Goal: Use online tool/utility: Utilize a website feature to perform a specific function

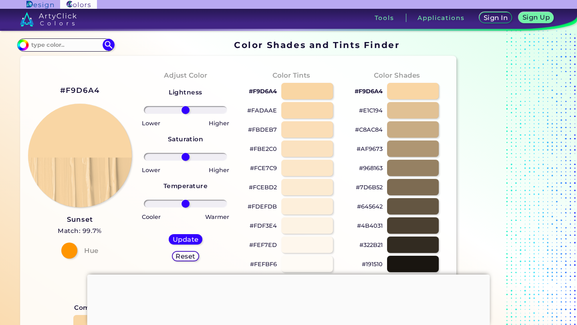
scroll to position [45, 0]
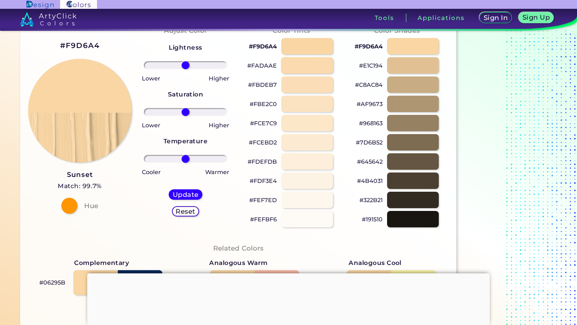
click at [292, 65] on div at bounding box center [307, 65] width 52 height 16
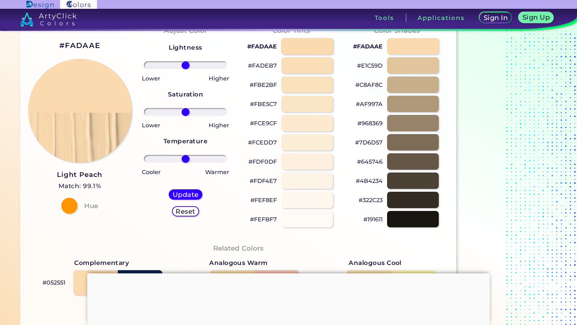
click at [300, 46] on div at bounding box center [307, 46] width 52 height 16
click at [305, 82] on div at bounding box center [307, 85] width 52 height 16
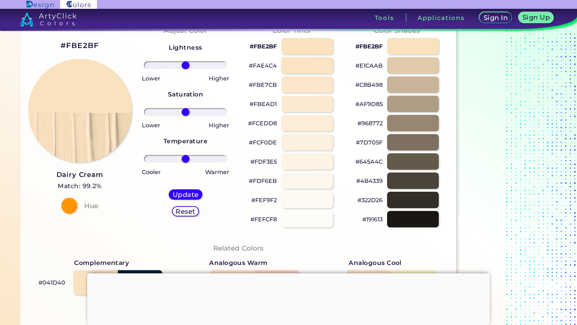
click at [307, 70] on div at bounding box center [307, 65] width 52 height 16
click at [306, 44] on div at bounding box center [307, 46] width 52 height 16
click at [405, 48] on div at bounding box center [413, 46] width 52 height 16
click at [319, 89] on div at bounding box center [307, 85] width 52 height 16
type input "#fbe9cf"
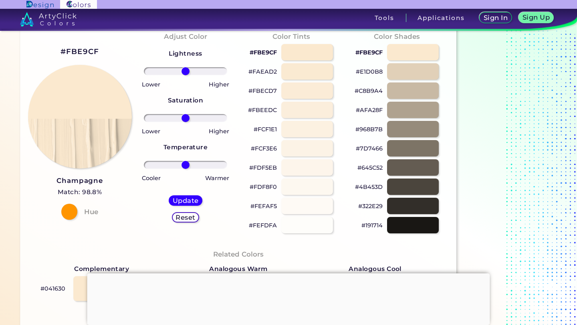
scroll to position [38, 0]
drag, startPoint x: 188, startPoint y: 74, endPoint x: 199, endPoint y: 89, distance: 18.7
type input "35"
click at [199, 76] on input "range" at bounding box center [186, 72] width 84 height 8
click at [192, 202] on h5 "Update" at bounding box center [186, 201] width 24 height 6
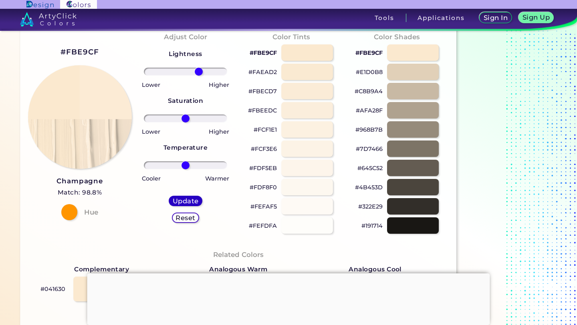
type input "#fcebd5"
type input "0"
type input "-5"
click at [183, 121] on input "range" at bounding box center [186, 119] width 84 height 8
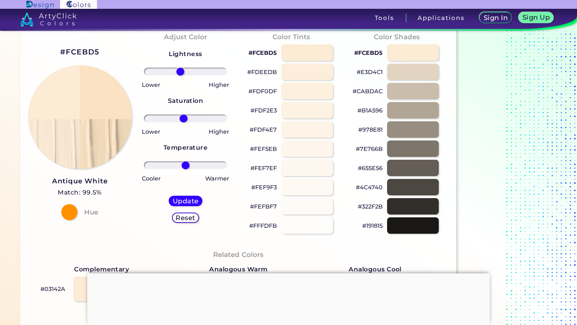
drag, startPoint x: 187, startPoint y: 70, endPoint x: 180, endPoint y: 71, distance: 6.9
type input "-14"
click at [180, 71] on input "range" at bounding box center [186, 72] width 84 height 8
click at [183, 202] on h5 "Update" at bounding box center [186, 201] width 24 height 6
type input "#fae2c2"
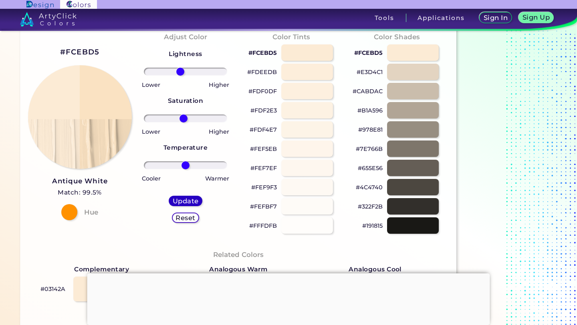
type input "0"
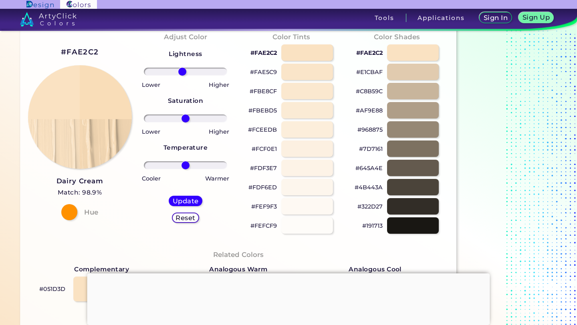
drag, startPoint x: 186, startPoint y: 71, endPoint x: 182, endPoint y: 71, distance: 4.1
type input "-9"
click at [182, 71] on input "range" at bounding box center [186, 72] width 84 height 8
click at [187, 204] on h5 "Update" at bounding box center [186, 201] width 24 height 6
type input "#f9dcb7"
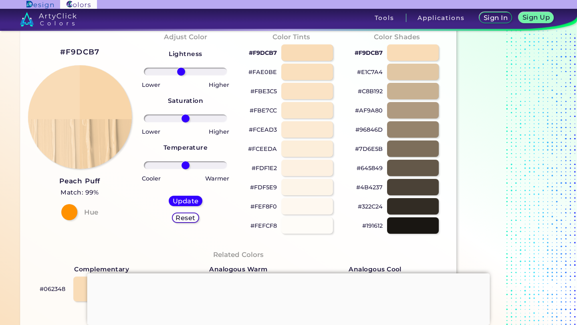
drag, startPoint x: 186, startPoint y: 71, endPoint x: 181, endPoint y: 70, distance: 5.2
type input "-12"
click at [181, 70] on input "range" at bounding box center [186, 72] width 84 height 8
click at [186, 204] on h5 "Update" at bounding box center [186, 201] width 24 height 6
type input "#f8d6aa"
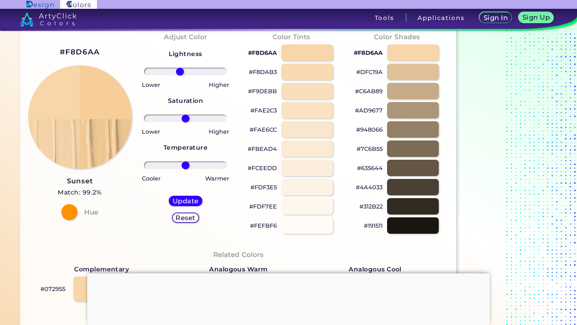
drag, startPoint x: 187, startPoint y: 73, endPoint x: 180, endPoint y: 73, distance: 6.8
type input "-15"
click at [180, 73] on input "range" at bounding box center [186, 72] width 84 height 8
click at [180, 204] on h5 "Update" at bounding box center [186, 201] width 24 height 6
type input "#f7ce99"
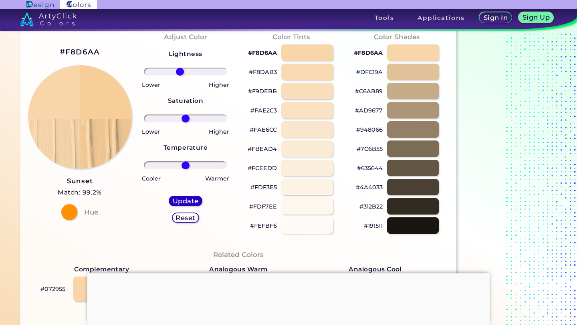
type input "0"
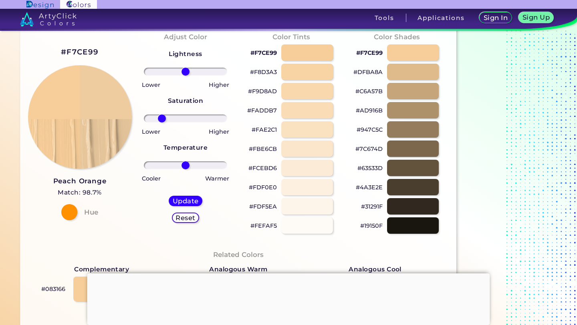
type input "-63"
drag, startPoint x: 188, startPoint y: 115, endPoint x: 160, endPoint y: 129, distance: 31.0
click at [161, 128] on div "Lightness Saturation Temperature Lower Higher Lower Higher Cooler Warmer Update…" at bounding box center [185, 139] width 93 height 192
click at [179, 204] on h5 "Update" at bounding box center [186, 201] width 24 height 6
type input "#eecca0"
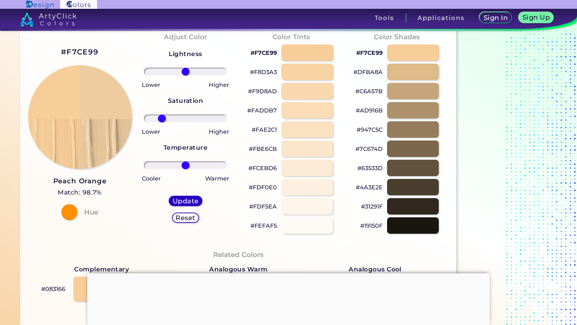
type input "0"
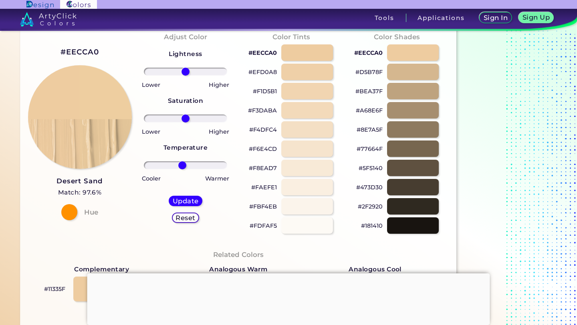
drag, startPoint x: 186, startPoint y: 165, endPoint x: 182, endPoint y: 173, distance: 9.7
type input "-9"
click at [182, 169] on input "range" at bounding box center [186, 165] width 84 height 8
drag, startPoint x: 182, startPoint y: 173, endPoint x: 173, endPoint y: 116, distance: 58.3
type input "-32"
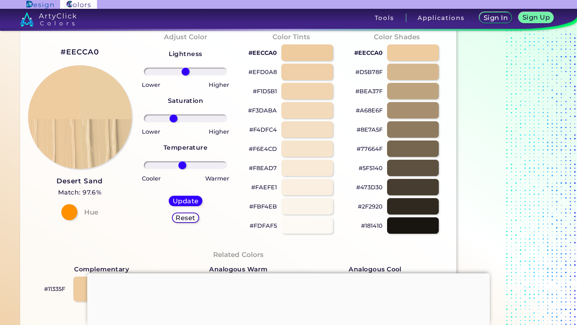
click at [173, 116] on input "range" at bounding box center [186, 119] width 84 height 8
drag, startPoint x: 173, startPoint y: 116, endPoint x: 189, endPoint y: 198, distance: 83.7
click at [189, 198] on h5 "Update" at bounding box center [186, 201] width 24 height 6
type input "#eacea3"
type input "0"
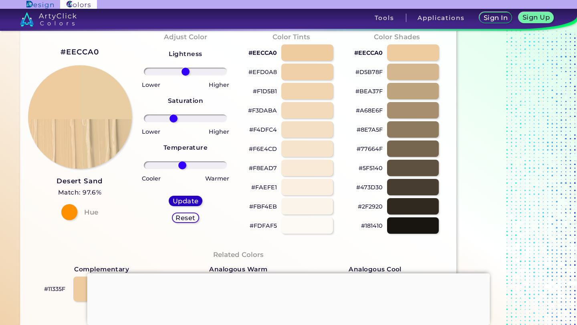
type input "0"
drag, startPoint x: 189, startPoint y: 198, endPoint x: 167, endPoint y: 117, distance: 83.6
type input "-48"
click at [167, 117] on input "range" at bounding box center [186, 119] width 84 height 8
click at [186, 202] on h5 "Update" at bounding box center [186, 201] width 24 height 6
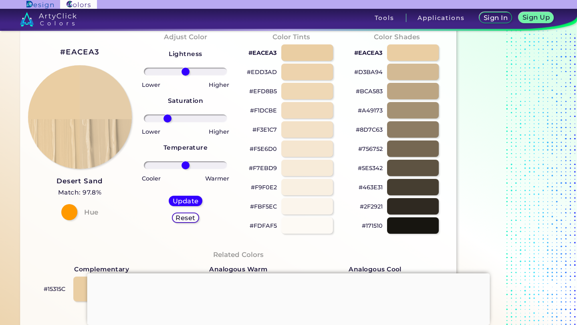
type input "#e5cda9"
type input "0"
drag, startPoint x: 167, startPoint y: 117, endPoint x: 191, endPoint y: 72, distance: 51.3
type input "15"
click at [191, 72] on input "range" at bounding box center [186, 72] width 84 height 8
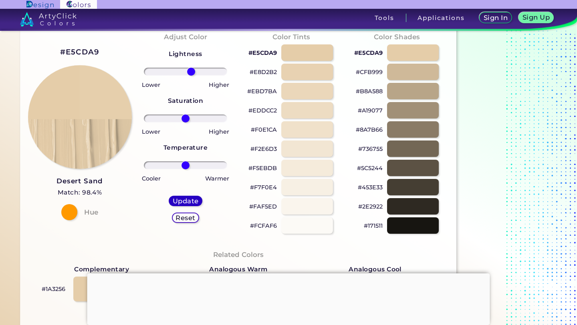
drag, startPoint x: 191, startPoint y: 72, endPoint x: 190, endPoint y: 203, distance: 131.0
click at [190, 203] on h5 "Update" at bounding box center [185, 201] width 23 height 6
type input "#e6cfac"
drag, startPoint x: 190, startPoint y: 203, endPoint x: 191, endPoint y: 73, distance: 130.2
type input "15"
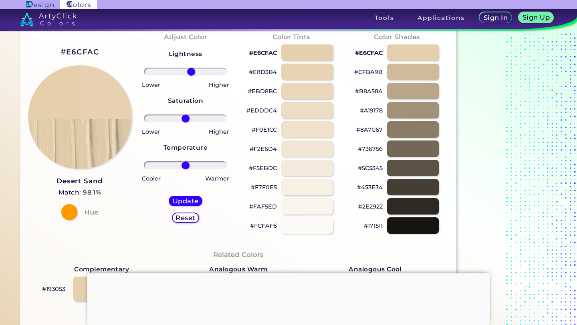
click at [191, 73] on input "range" at bounding box center [186, 72] width 84 height 8
click at [188, 202] on h5 "Update" at bounding box center [186, 201] width 24 height 6
type input "#e7d1b0"
drag, startPoint x: 186, startPoint y: 72, endPoint x: 190, endPoint y: 73, distance: 4.2
type input "12"
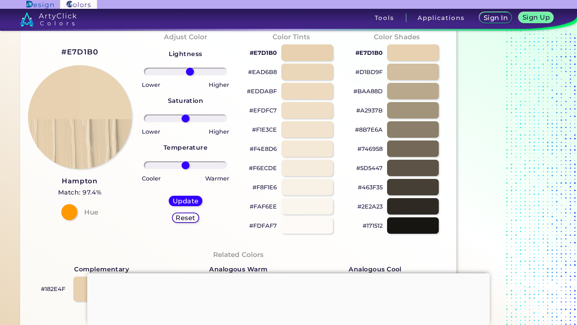
click at [190, 73] on input "range" at bounding box center [186, 72] width 84 height 8
click at [192, 200] on h5 "Update" at bounding box center [186, 201] width 24 height 6
type input "#e8d3b4"
type input "9"
click at [189, 69] on input "range" at bounding box center [186, 72] width 84 height 8
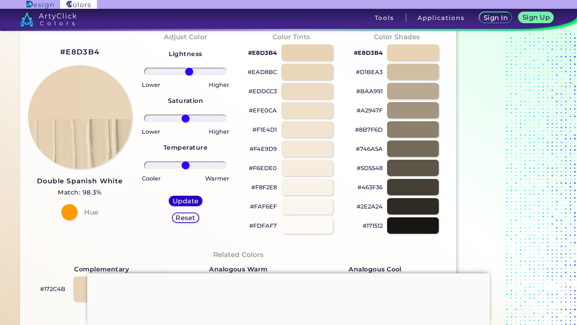
click at [190, 198] on h5 "Update" at bounding box center [186, 201] width 24 height 6
type input "#e9d5b7"
type input "8"
click at [188, 73] on input "range" at bounding box center [186, 72] width 84 height 8
click at [188, 202] on h5 "Update" at bounding box center [186, 201] width 24 height 6
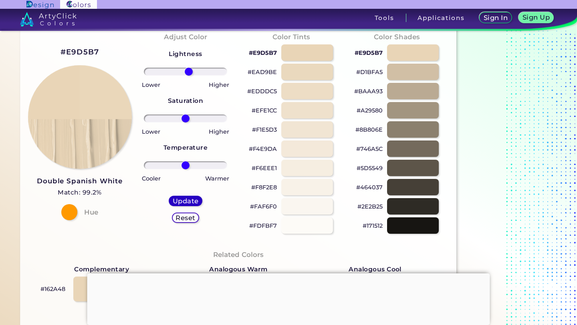
type input "#ead7ba"
type input "16"
click at [191, 75] on input "range" at bounding box center [186, 72] width 84 height 8
click at [194, 196] on div "Update" at bounding box center [185, 201] width 30 height 10
type input "#ead8bc"
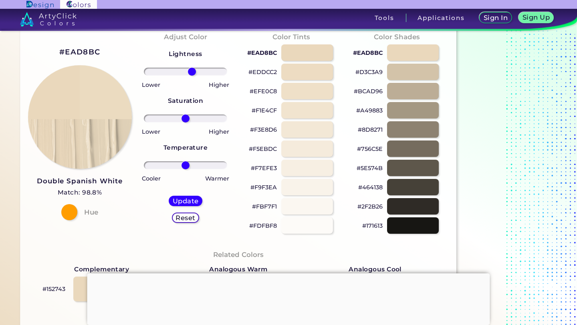
drag, startPoint x: 187, startPoint y: 75, endPoint x: 192, endPoint y: 74, distance: 4.4
type input "17"
click at [192, 74] on input "range" at bounding box center [186, 72] width 84 height 8
click at [189, 200] on h5 "Update" at bounding box center [186, 201] width 24 height 6
type input "#ebdbc0"
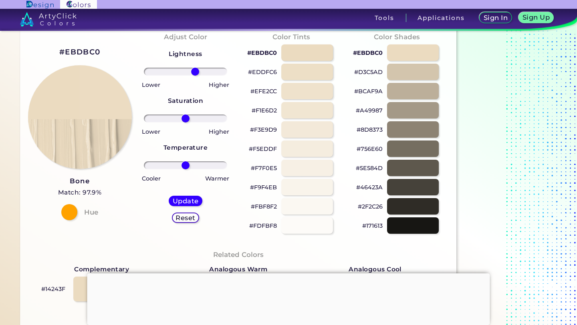
drag, startPoint x: 186, startPoint y: 73, endPoint x: 195, endPoint y: 74, distance: 8.8
click at [195, 74] on input "range" at bounding box center [186, 72] width 84 height 8
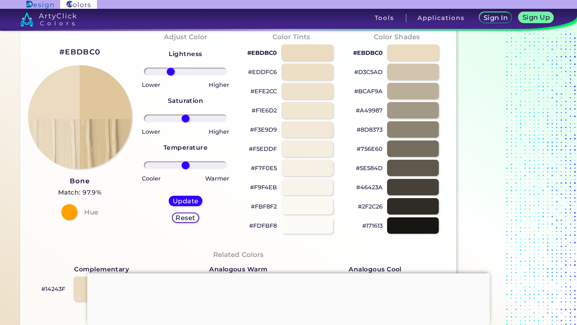
drag, startPoint x: 196, startPoint y: 71, endPoint x: 170, endPoint y: 70, distance: 25.2
type input "-39"
click at [170, 70] on input "range" at bounding box center [186, 72] width 84 height 8
click at [189, 203] on h5 "Update" at bounding box center [186, 201] width 24 height 6
type input "#dfc69b"
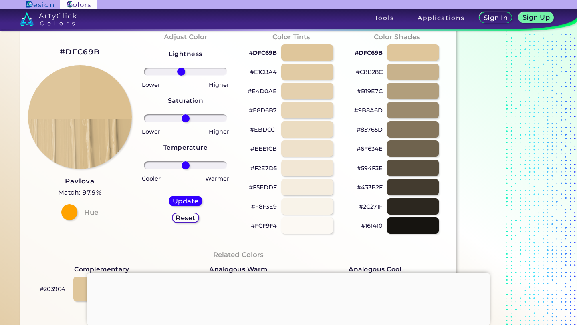
drag, startPoint x: 186, startPoint y: 73, endPoint x: 181, endPoint y: 73, distance: 5.6
type input "-12"
click at [181, 73] on input "range" at bounding box center [186, 72] width 84 height 8
click at [181, 201] on h5 "Update" at bounding box center [186, 201] width 24 height 6
type input "#dcc090"
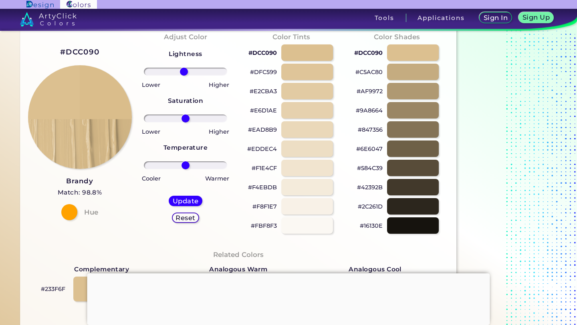
type input "-4"
click at [184, 70] on input "range" at bounding box center [186, 72] width 84 height 8
click at [188, 199] on h5 "Update" at bounding box center [185, 201] width 23 height 6
type input "#dabd8b"
type input "-1"
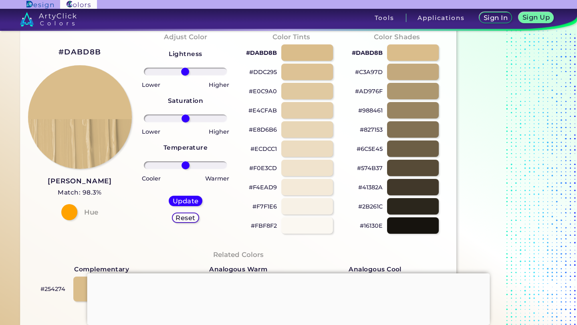
click at [185, 76] on input "range" at bounding box center [186, 72] width 84 height 8
click at [183, 200] on h5 "Update" at bounding box center [186, 201] width 24 height 6
type input "#dabd8a"
type input "-7"
click at [183, 73] on input "range" at bounding box center [186, 72] width 84 height 8
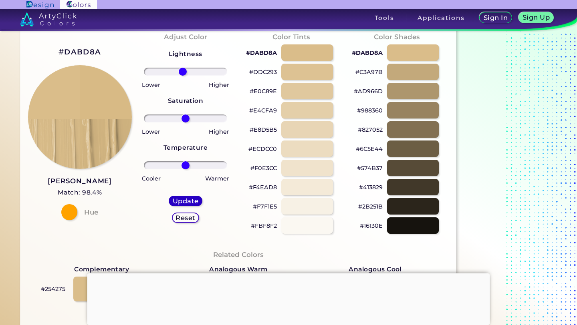
click at [184, 201] on h5 "Update" at bounding box center [186, 201] width 24 height 6
type input "#d8ba85"
type input "-7"
click at [183, 71] on input "range" at bounding box center [186, 72] width 84 height 8
click at [195, 199] on h5 "Update" at bounding box center [186, 201] width 24 height 6
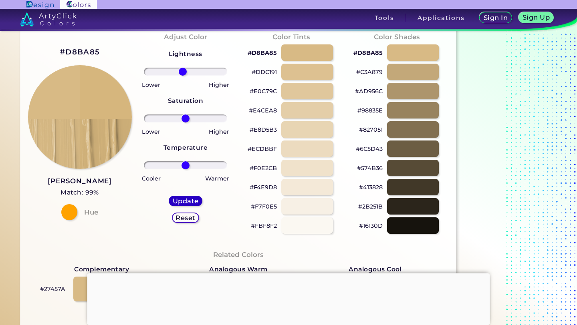
type input "#d6b67d"
type input "0"
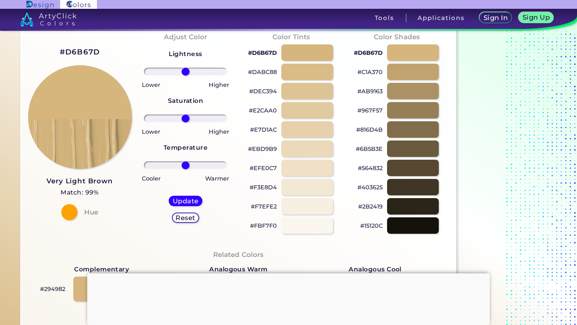
click at [186, 73] on input "range" at bounding box center [186, 72] width 84 height 8
click at [175, 198] on h5 "Update" at bounding box center [186, 201] width 26 height 6
type input "#d7b77f"
click at [189, 67] on div "Lightness Saturation Temperature Lower Higher Lower Higher Cooler Warmer Update…" at bounding box center [185, 139] width 93 height 192
type input "-4"
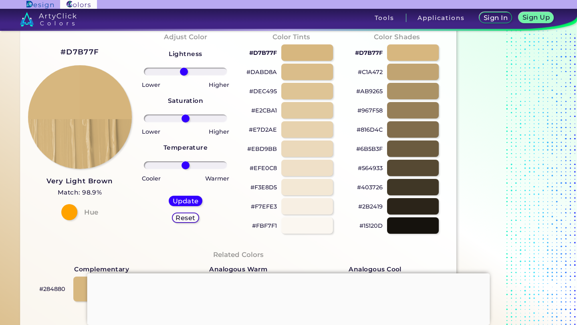
click at [184, 74] on input "range" at bounding box center [186, 72] width 84 height 8
click at [184, 201] on h5 "Update" at bounding box center [186, 201] width 24 height 6
type input "#d6b57c"
type input "-3"
click at [184, 73] on input "range" at bounding box center [186, 72] width 84 height 8
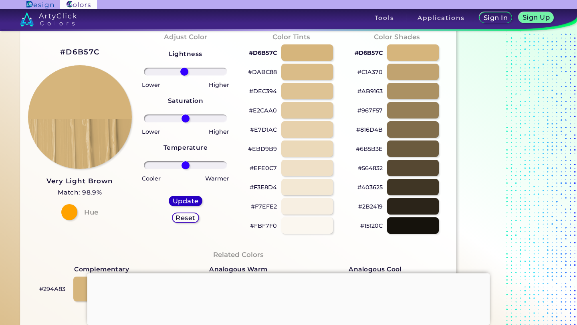
click at [185, 203] on h5 "Update" at bounding box center [185, 201] width 23 height 6
type input "#d5b379"
type input "-11"
click at [181, 73] on input "range" at bounding box center [186, 72] width 84 height 8
click at [188, 201] on h5 "Update" at bounding box center [185, 201] width 24 height 6
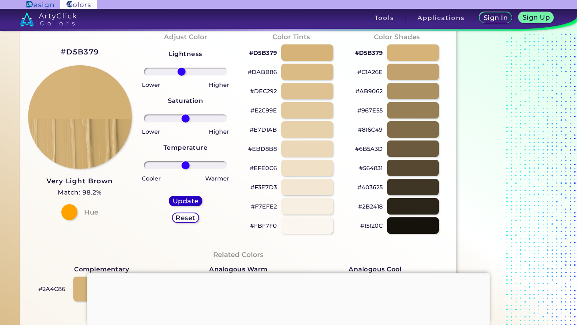
type input "#d3b073"
type input "1"
click at [186, 71] on input "range" at bounding box center [186, 72] width 84 height 8
click at [312, 127] on div at bounding box center [307, 129] width 52 height 16
type input "#e5cea7"
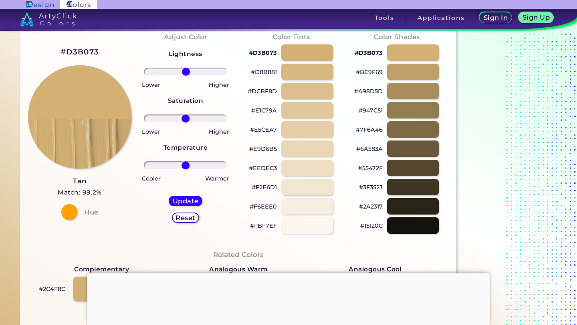
type input "0"
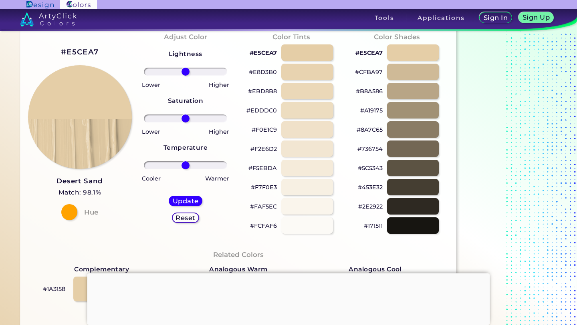
click at [308, 114] on div at bounding box center [307, 110] width 52 height 16
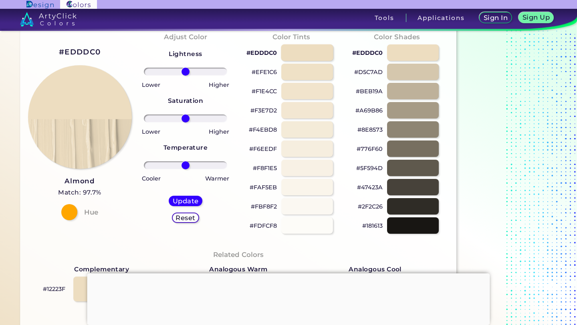
click at [319, 55] on div at bounding box center [307, 52] width 52 height 16
click at [308, 58] on div at bounding box center [307, 52] width 52 height 16
click at [308, 65] on div at bounding box center [307, 72] width 52 height 16
type input "#efe1c6"
drag, startPoint x: 186, startPoint y: 72, endPoint x: 190, endPoint y: 72, distance: 4.4
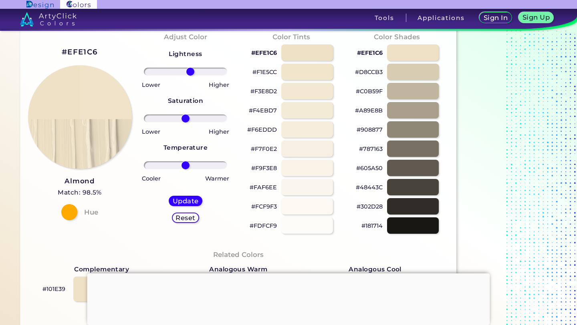
type input "13"
click at [190, 72] on input "range" at bounding box center [186, 72] width 84 height 8
click at [190, 195] on div "Update Reset" at bounding box center [185, 209] width 46 height 40
click at [190, 197] on div "Update" at bounding box center [185, 201] width 30 height 10
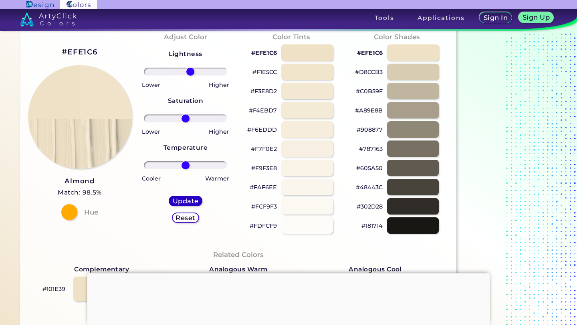
type input "#f0e3c9"
drag, startPoint x: 184, startPoint y: 69, endPoint x: 190, endPoint y: 69, distance: 5.7
type input "12"
click at [190, 69] on input "range" at bounding box center [186, 72] width 84 height 8
click at [193, 202] on h5 "Update" at bounding box center [185, 201] width 23 height 6
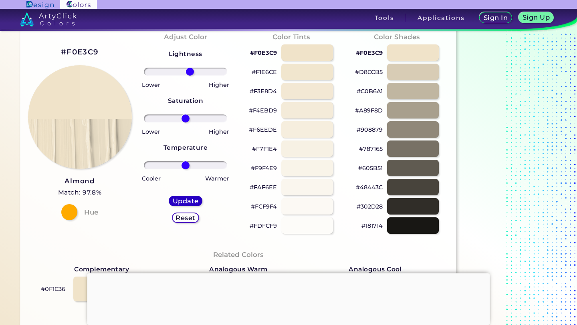
type input "#f1e5cd"
type input "9"
click at [189, 73] on input "range" at bounding box center [186, 72] width 84 height 8
drag, startPoint x: 188, startPoint y: 121, endPoint x: 180, endPoint y: 118, distance: 8.1
click at [180, 118] on input "range" at bounding box center [186, 119] width 84 height 8
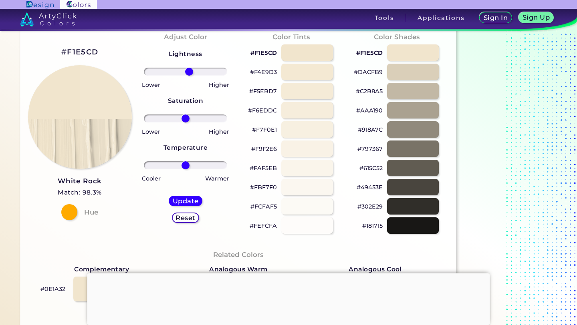
drag, startPoint x: 177, startPoint y: 121, endPoint x: 185, endPoint y: 121, distance: 8.4
type input "0"
click at [185, 121] on input "range" at bounding box center [186, 119] width 84 height 8
drag, startPoint x: 184, startPoint y: 165, endPoint x: 237, endPoint y: 168, distance: 52.6
type input "100"
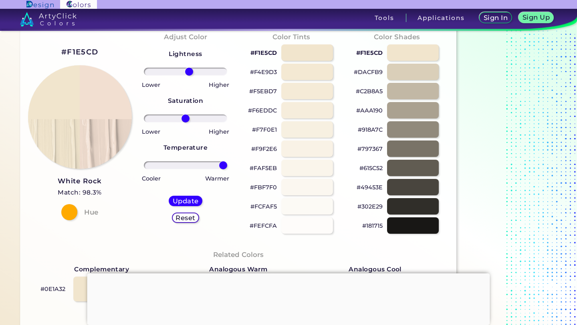
click at [228, 168] on input "range" at bounding box center [186, 165] width 84 height 8
click at [194, 203] on h5 "Update" at bounding box center [185, 201] width 23 height 6
type input "#f2dcd1"
type input "0"
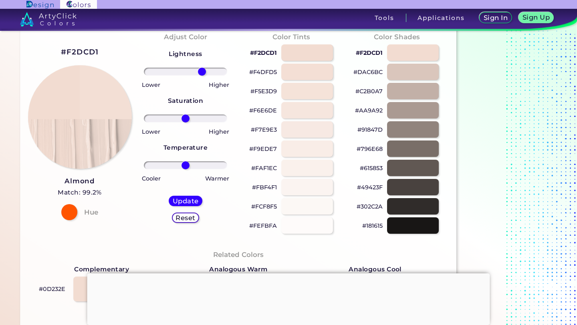
drag, startPoint x: 189, startPoint y: 73, endPoint x: 202, endPoint y: 74, distance: 13.2
type input "43"
click at [202, 74] on input "range" at bounding box center [186, 72] width 84 height 8
click at [186, 198] on h5 "Update" at bounding box center [185, 201] width 24 height 6
type input "#f3dfd5"
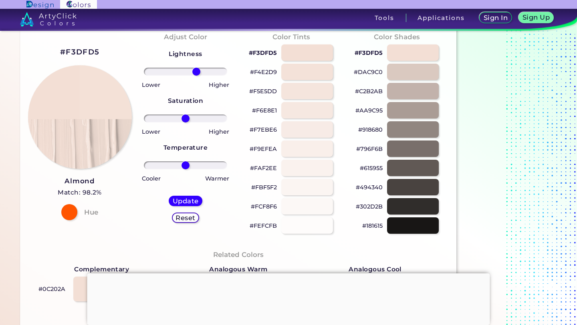
drag, startPoint x: 187, startPoint y: 69, endPoint x: 196, endPoint y: 70, distance: 8.9
type input "29"
click at [196, 70] on input "range" at bounding box center [186, 72] width 84 height 8
click at [184, 194] on div "Update Reset" at bounding box center [185, 209] width 46 height 40
click at [184, 196] on div "Update" at bounding box center [185, 201] width 30 height 10
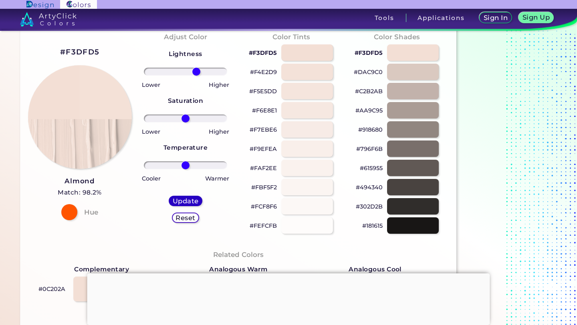
type input "#f4e1d7"
type input "22"
drag, startPoint x: 185, startPoint y: 69, endPoint x: 194, endPoint y: 72, distance: 9.4
click at [194, 72] on input "range" at bounding box center [186, 72] width 84 height 8
click at [195, 199] on h5 "Update" at bounding box center [186, 201] width 24 height 6
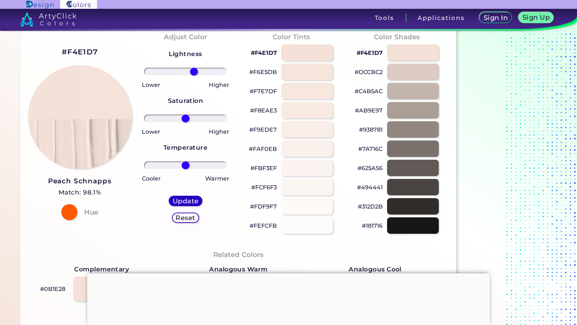
type input "#f5e3da"
drag, startPoint x: 186, startPoint y: 71, endPoint x: 191, endPoint y: 71, distance: 4.4
type input "15"
click at [191, 71] on input "range" at bounding box center [186, 72] width 84 height 8
click at [196, 198] on h5 "Update" at bounding box center [186, 201] width 24 height 6
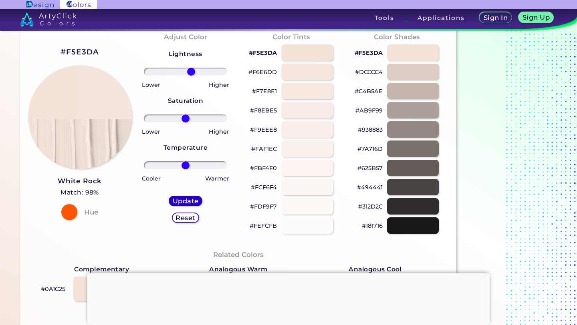
type input "#f6e5dd"
type input "0"
drag, startPoint x: 186, startPoint y: 168, endPoint x: 260, endPoint y: 173, distance: 74.3
click at [228, 169] on input "range" at bounding box center [186, 165] width 84 height 8
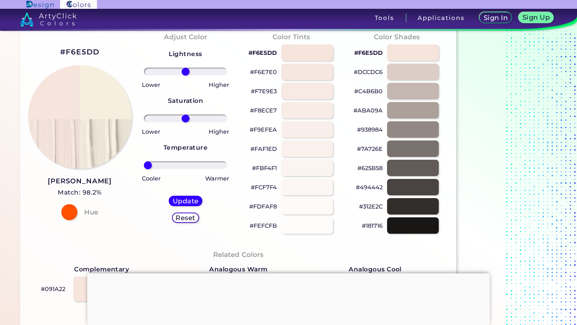
type input "-100"
drag, startPoint x: 221, startPoint y: 163, endPoint x: 110, endPoint y: 157, distance: 110.7
click at [110, 157] on div "#F6E5DD [PERSON_NAME] Match: 98.2% Hue Adjust Color Lightness Saturation Temper…" at bounding box center [238, 295] width 436 height 554
click at [179, 206] on div "Update Reset" at bounding box center [185, 209] width 46 height 40
click at [183, 201] on h5 "Update" at bounding box center [186, 201] width 24 height 6
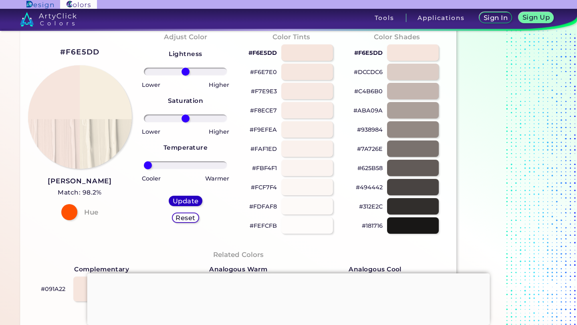
type input "#f6eedf"
type input "0"
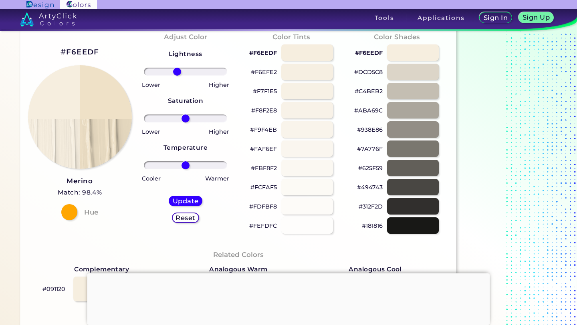
drag, startPoint x: 186, startPoint y: 71, endPoint x: 177, endPoint y: 69, distance: 8.9
type input "-22"
click at [177, 69] on input "range" at bounding box center [186, 72] width 84 height 8
click at [178, 199] on h5 "Update" at bounding box center [186, 201] width 24 height 6
type input "#efe1c7"
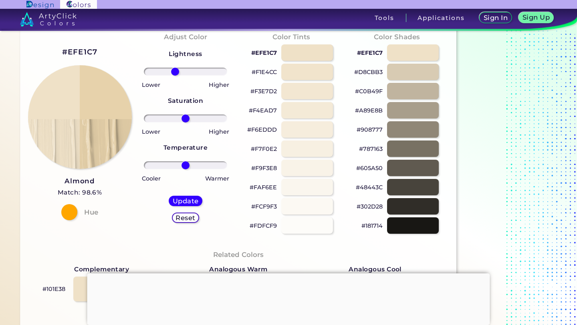
drag, startPoint x: 181, startPoint y: 71, endPoint x: 175, endPoint y: 71, distance: 6.4
type input "-28"
click at [175, 71] on input "range" at bounding box center [186, 72] width 84 height 8
click at [187, 203] on h5 "Update" at bounding box center [186, 201] width 24 height 6
type input "#e7d2ab"
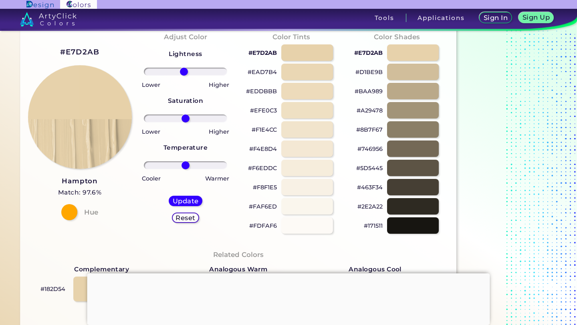
type input "-4"
click at [184, 72] on input "range" at bounding box center [186, 72] width 84 height 8
click at [189, 200] on h5 "Update" at bounding box center [186, 201] width 24 height 6
type input "#e6d0a8"
type input "0"
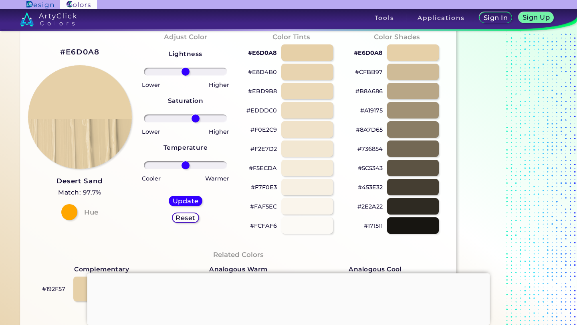
drag, startPoint x: 187, startPoint y: 118, endPoint x: 195, endPoint y: 120, distance: 7.8
type input "26"
click at [195, 120] on input "range" at bounding box center [186, 119] width 84 height 8
click at [192, 198] on h5 "Update" at bounding box center [185, 201] width 23 height 6
type input "#e8d1a6"
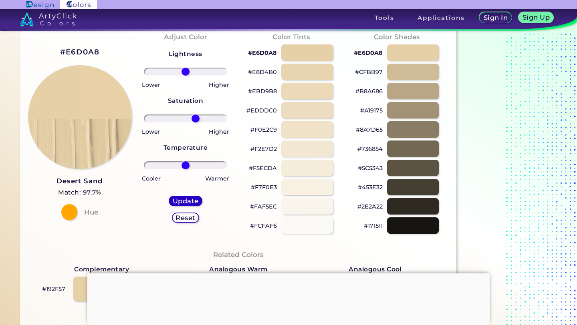
type input "0"
drag, startPoint x: 185, startPoint y: 166, endPoint x: 189, endPoint y: 167, distance: 4.4
type input "10"
click at [189, 167] on input "range" at bounding box center [186, 165] width 84 height 8
click at [189, 200] on h5 "Update" at bounding box center [186, 201] width 24 height 6
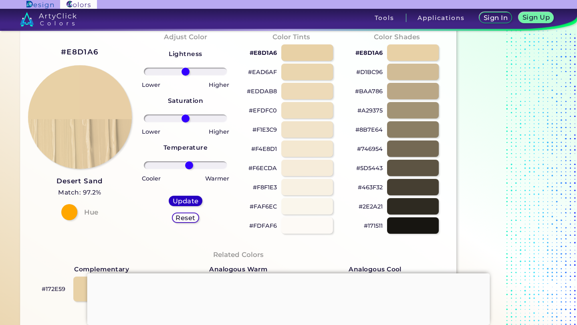
type input "#e8cfa6"
type input "25"
drag, startPoint x: 187, startPoint y: 165, endPoint x: 195, endPoint y: 166, distance: 7.7
click at [195, 166] on input "range" at bounding box center [186, 165] width 84 height 8
click at [185, 200] on h5 "Update" at bounding box center [186, 201] width 24 height 6
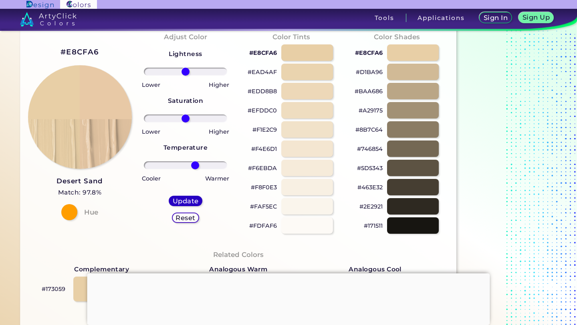
type input "#e8c9a6"
type input "0"
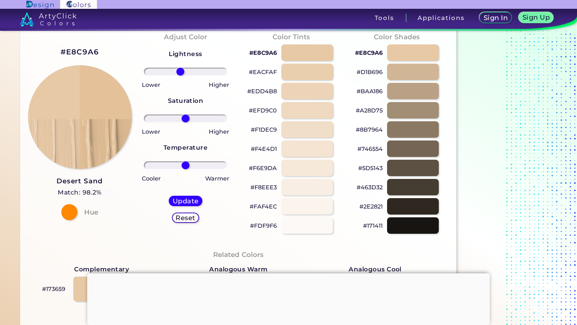
drag, startPoint x: 187, startPoint y: 69, endPoint x: 180, endPoint y: 69, distance: 6.8
type input "-14"
click at [180, 69] on input "range" at bounding box center [186, 72] width 84 height 8
click at [188, 202] on h5 "Update" at bounding box center [186, 201] width 24 height 6
type input "#e5c199"
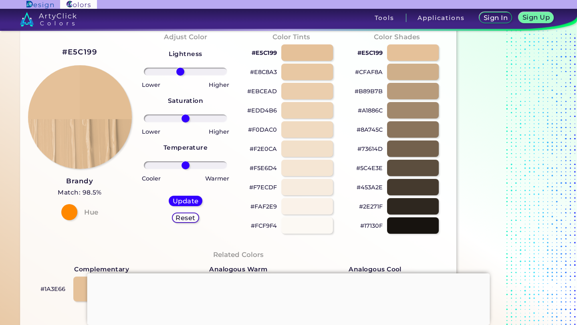
drag, startPoint x: 187, startPoint y: 70, endPoint x: 180, endPoint y: 70, distance: 7.2
type input "-14"
click at [180, 70] on input "range" at bounding box center [186, 72] width 84 height 8
click at [194, 201] on h5 "Update" at bounding box center [186, 201] width 24 height 6
type input "#e2ba8d"
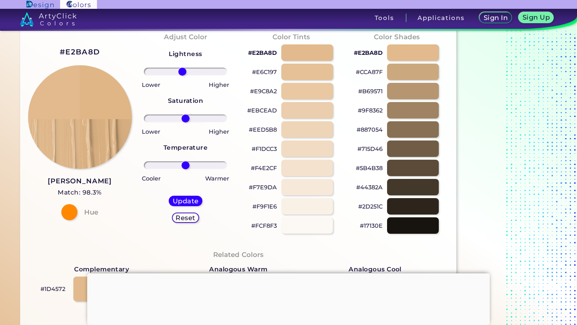
type input "-8"
click at [182, 70] on input "range" at bounding box center [186, 72] width 84 height 8
click at [197, 198] on h5 "Update" at bounding box center [186, 201] width 24 height 6
type input "#e0b686"
type input "-4"
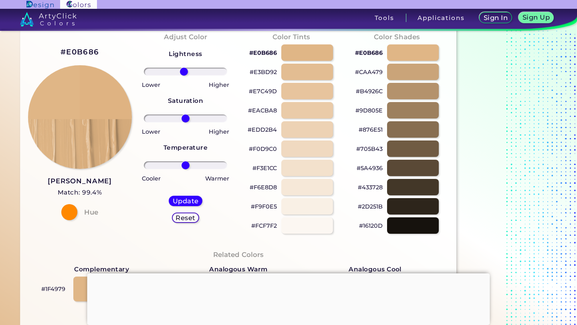
click at [183, 73] on input "range" at bounding box center [186, 72] width 84 height 8
click at [194, 200] on h5 "Update" at bounding box center [186, 201] width 24 height 6
type input "#dfb382"
type input "-10"
click at [182, 73] on input "range" at bounding box center [186, 72] width 84 height 8
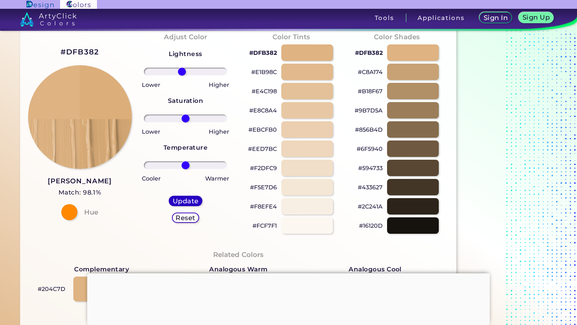
click at [183, 199] on h5 "Update" at bounding box center [185, 201] width 24 height 6
type input "#dcae79"
type input "0"
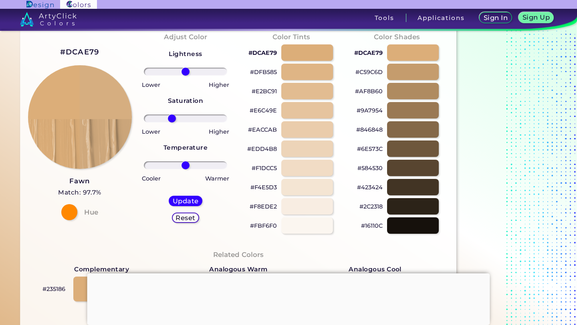
drag, startPoint x: 187, startPoint y: 118, endPoint x: 171, endPoint y: 119, distance: 15.6
type input "-36"
click at [171, 119] on input "range" at bounding box center [186, 119] width 84 height 8
click at [187, 200] on h5 "Update" at bounding box center [186, 201] width 24 height 6
type input "#d7ae7f"
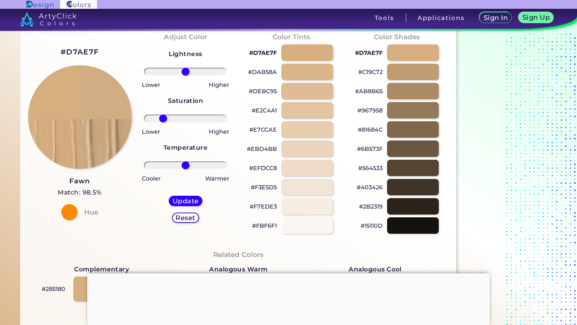
type input "-59"
drag, startPoint x: 186, startPoint y: 118, endPoint x: 163, endPoint y: 117, distance: 22.4
click at [163, 117] on input "range" at bounding box center [186, 119] width 84 height 8
click at [188, 200] on h5 "Update" at bounding box center [186, 201] width 24 height 6
type input "#cfad87"
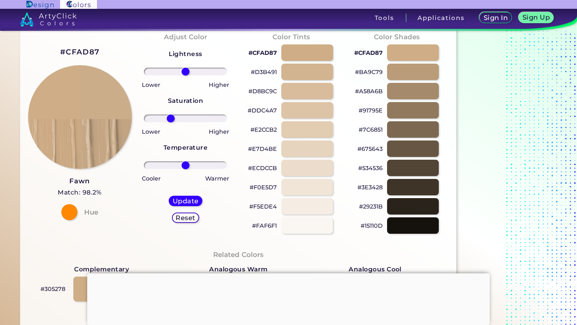
drag, startPoint x: 187, startPoint y: 119, endPoint x: 170, endPoint y: 118, distance: 16.5
type input "-39"
click at [170, 119] on input "range" at bounding box center [186, 119] width 84 height 8
click at [186, 203] on h5 "Update" at bounding box center [186, 201] width 24 height 6
type input "#cbad8b"
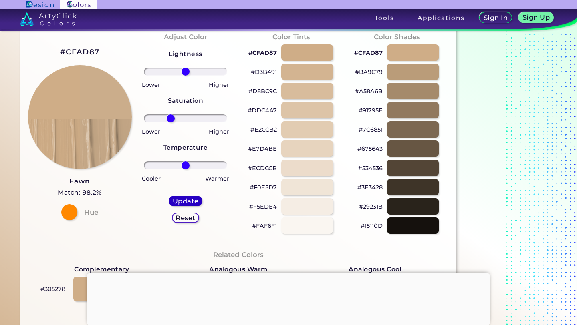
type input "0"
drag, startPoint x: 184, startPoint y: 163, endPoint x: 196, endPoint y: 164, distance: 12.4
type input "29"
click at [196, 164] on input "range" at bounding box center [186, 165] width 84 height 8
click at [183, 201] on h5 "Update" at bounding box center [186, 201] width 24 height 6
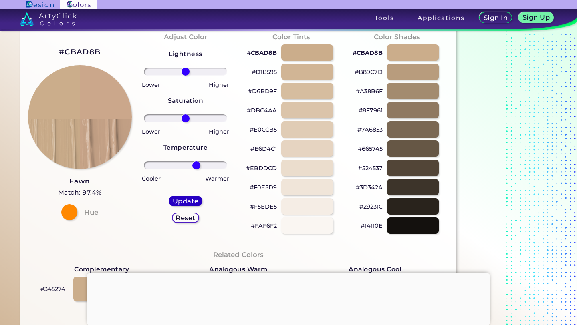
type input "#cba78b"
type input "0"
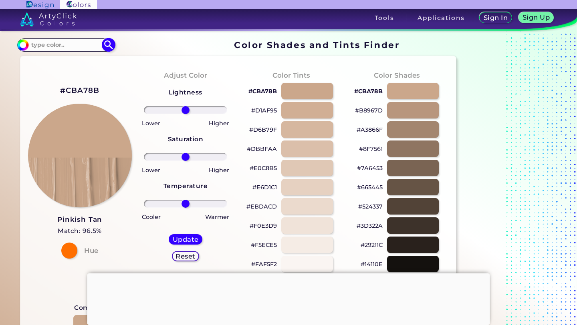
click at [67, 42] on input at bounding box center [65, 45] width 75 height 11
paste input "#A82E2F"
type input "#A82E2F"
type input "#a82e2f"
